Goal: Transaction & Acquisition: Purchase product/service

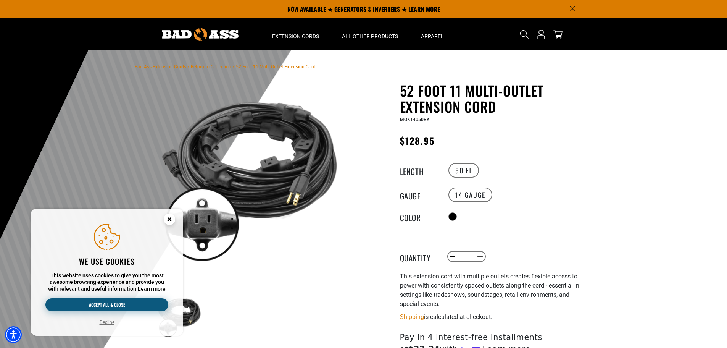
click at [143, 304] on button "Accept all & close" at bounding box center [106, 304] width 123 height 13
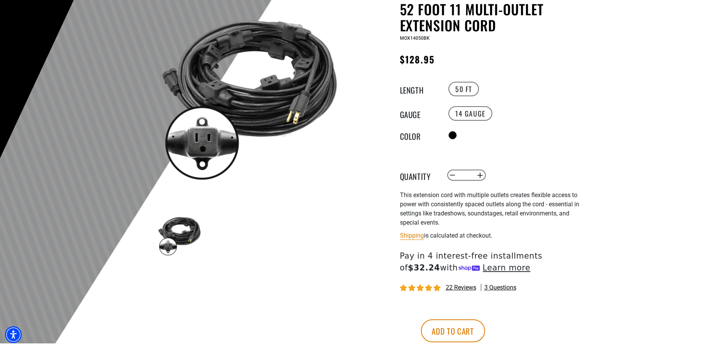
scroll to position [115, 0]
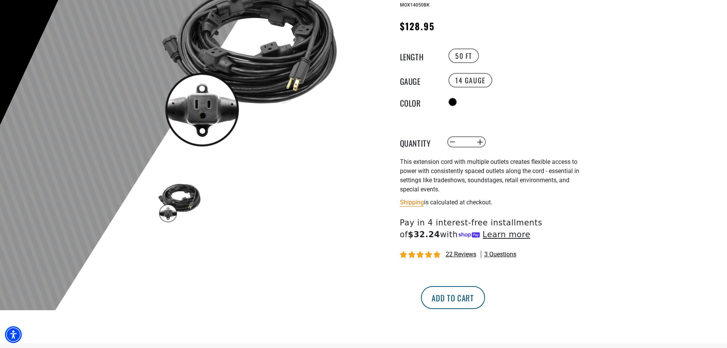
click at [485, 298] on button "Add to cart" at bounding box center [453, 297] width 64 height 23
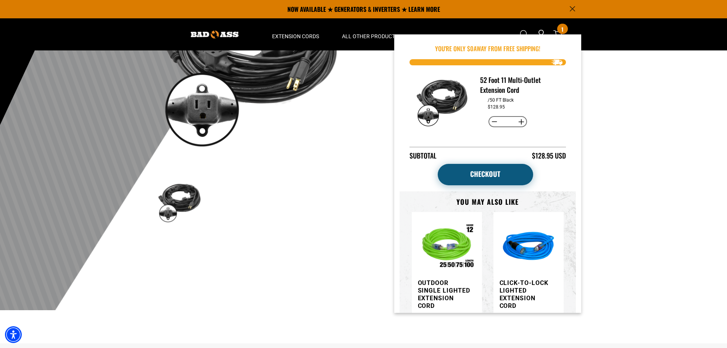
click at [484, 174] on link "Checkout" at bounding box center [485, 174] width 95 height 21
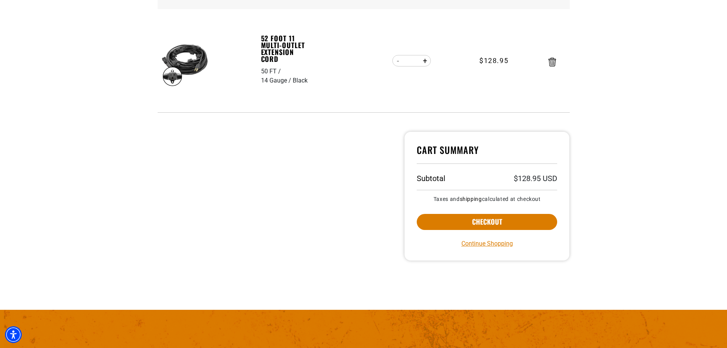
scroll to position [153, 0]
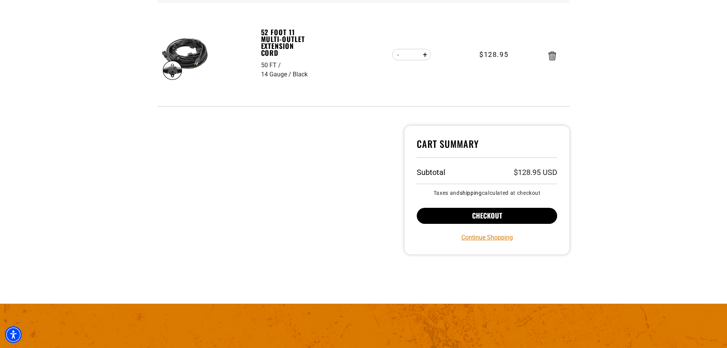
click at [495, 220] on button "Checkout" at bounding box center [487, 216] width 141 height 16
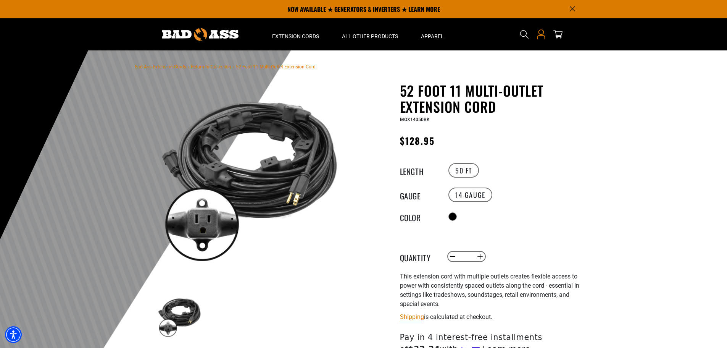
click at [542, 36] on icon at bounding box center [541, 38] width 8 height 4
